Goal: Find contact information: Find contact information

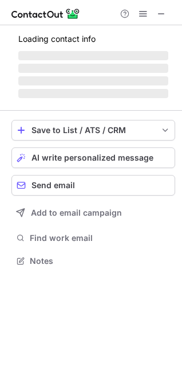
scroll to position [259, 182]
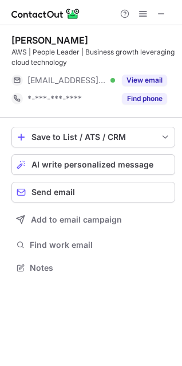
click at [37, 41] on div "Graham Zhuang" at bounding box center [49, 39] width 77 height 11
copy div "Graham"
click at [158, 11] on span at bounding box center [161, 13] width 9 height 9
